Goal: Task Accomplishment & Management: Use online tool/utility

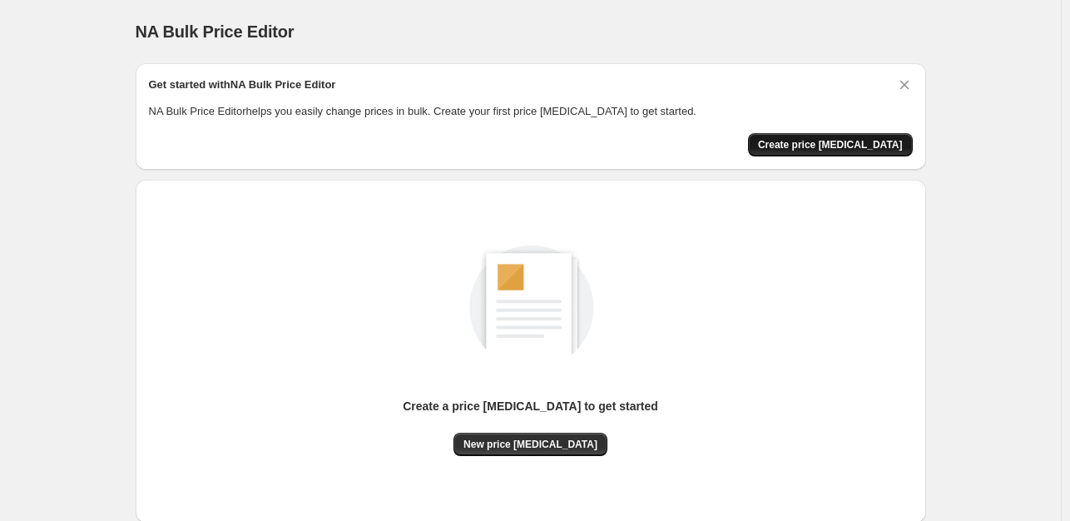
click at [829, 138] on span "Create price [MEDICAL_DATA]" at bounding box center [830, 144] width 145 height 13
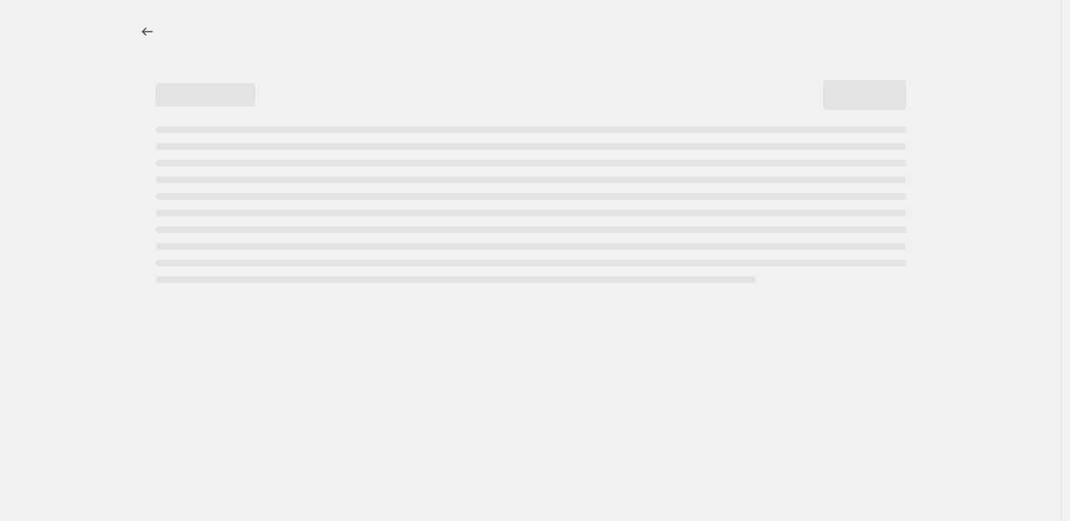
select select "percentage"
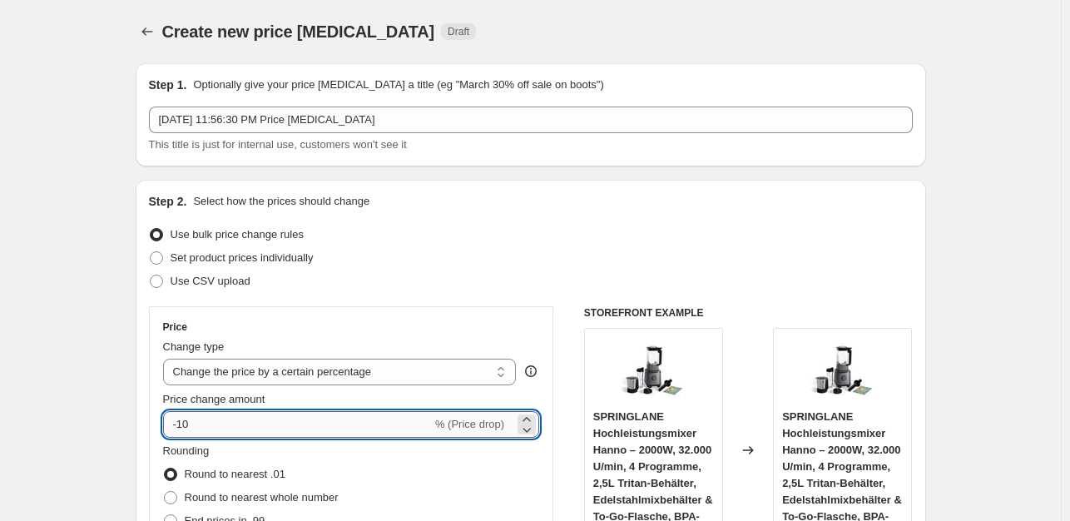
click at [246, 432] on input "-10" at bounding box center [297, 424] width 269 height 27
type input "-1"
type input "-35"
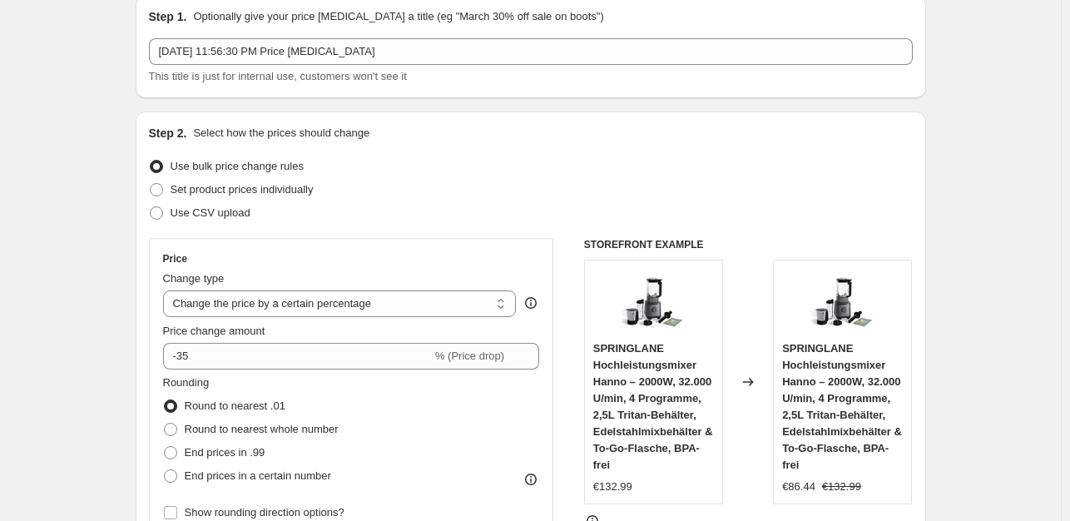
scroll to position [270, 0]
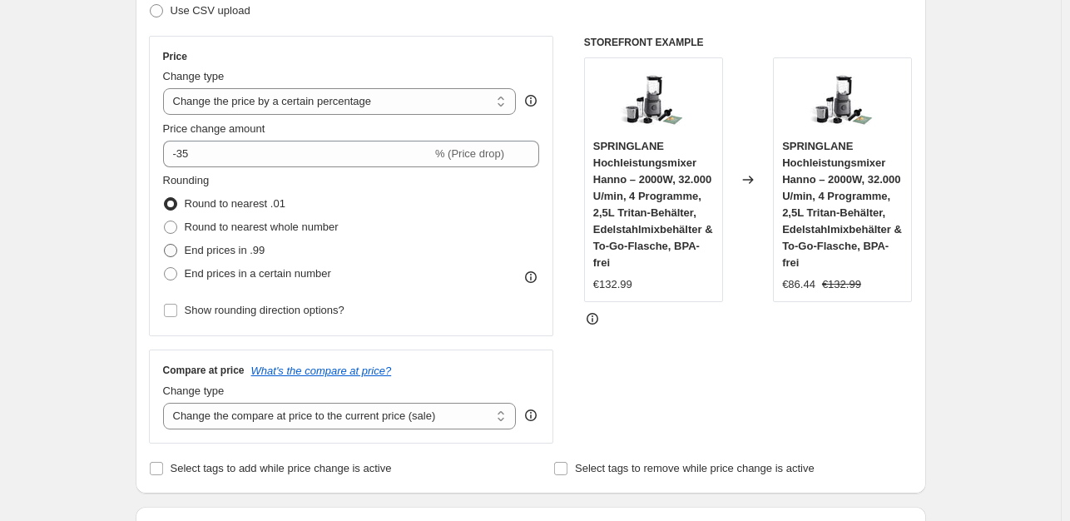
click at [236, 255] on span "End prices in .99" at bounding box center [225, 250] width 81 height 12
click at [165, 245] on input "End prices in .99" at bounding box center [164, 244] width 1 height 1
radio input "true"
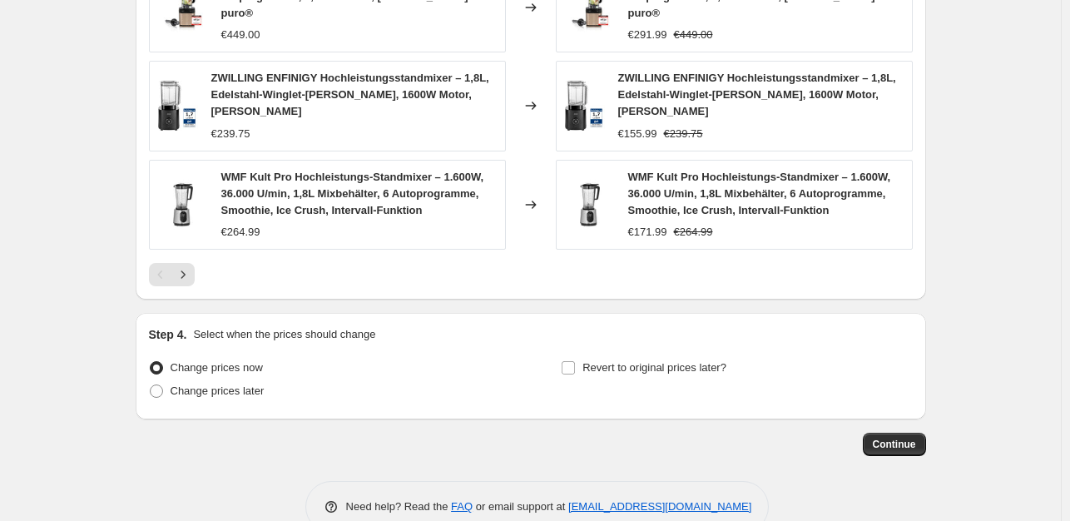
scroll to position [1201, 0]
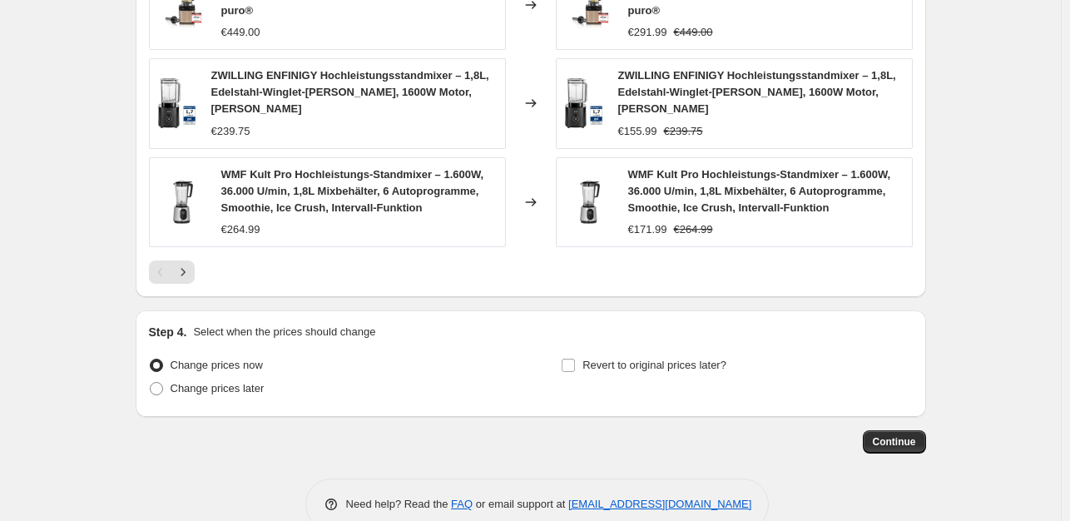
click at [882, 430] on button "Continue" at bounding box center [894, 441] width 63 height 23
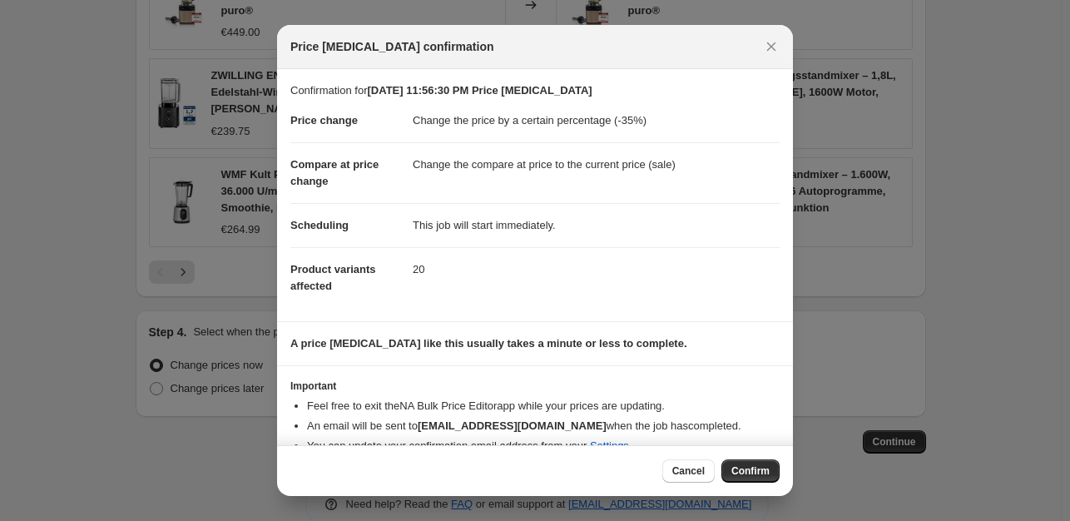
scroll to position [25, 0]
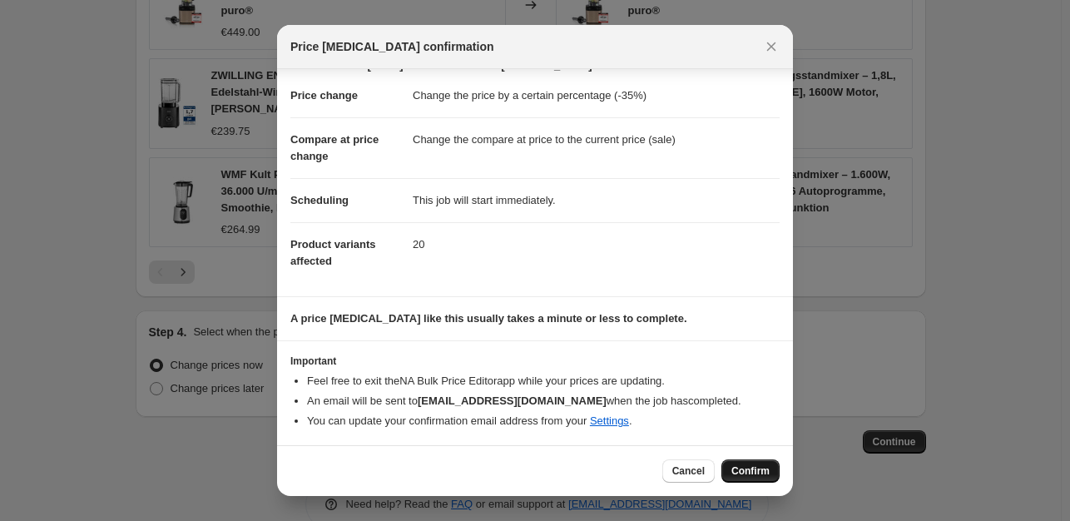
click at [745, 467] on span "Confirm" at bounding box center [750, 470] width 38 height 13
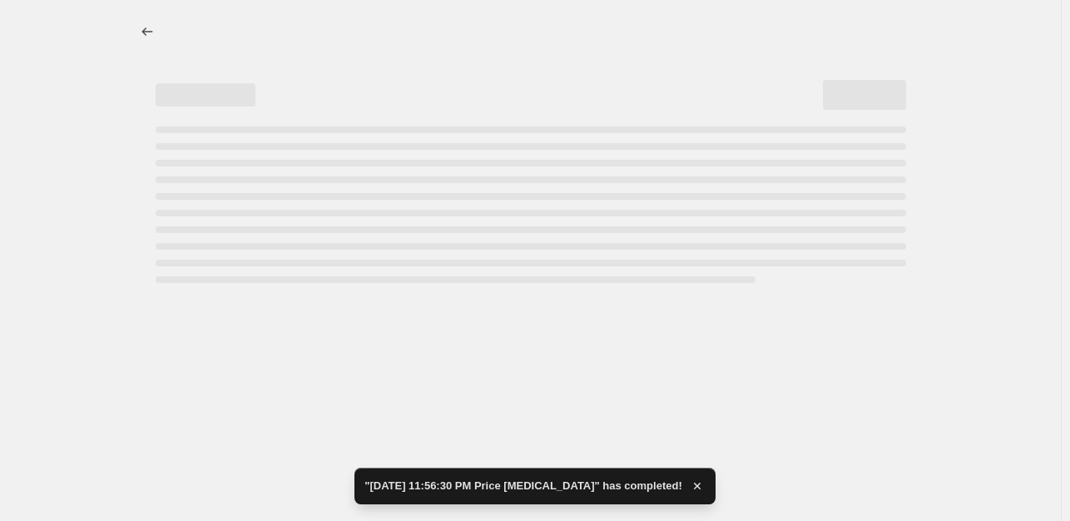
select select "percentage"
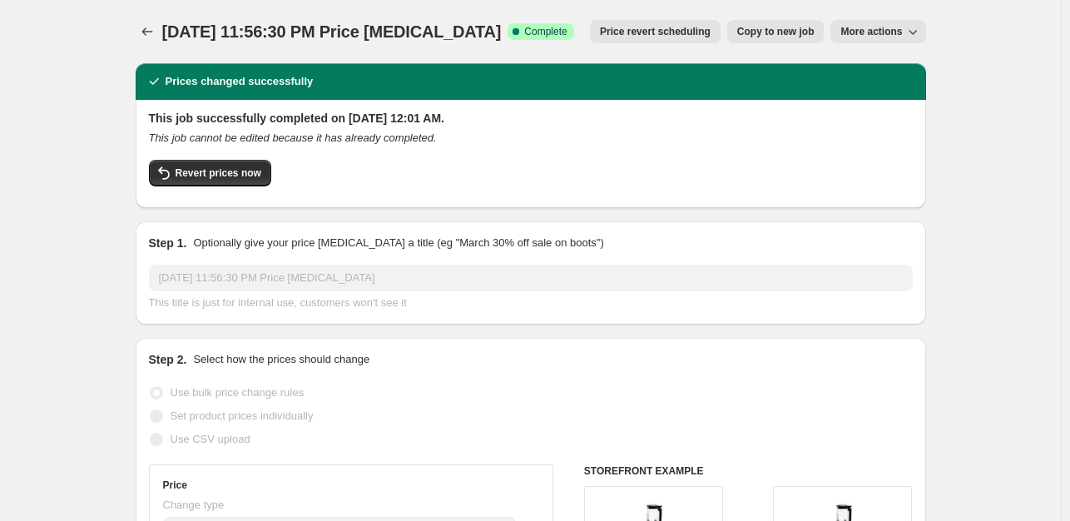
drag, startPoint x: 7, startPoint y: 35, endPoint x: 103, endPoint y: 95, distance: 113.6
